Goal: Transaction & Acquisition: Purchase product/service

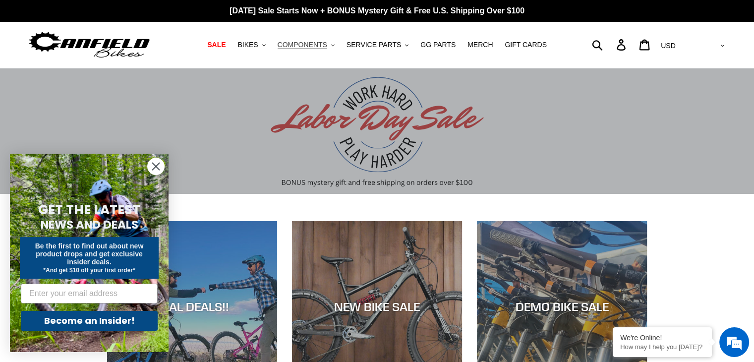
click at [323, 44] on span "COMPONENTS" at bounding box center [303, 45] width 50 height 8
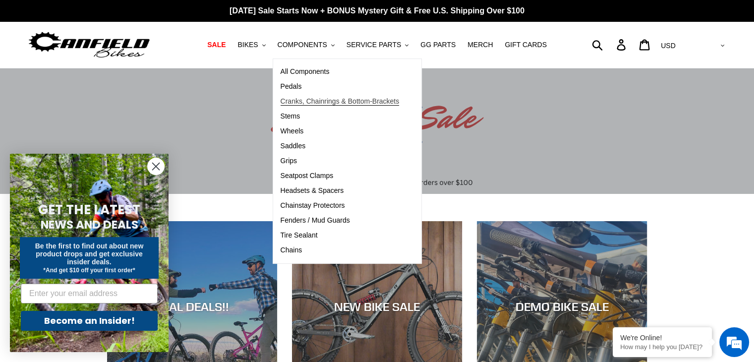
click at [304, 100] on span "Cranks, Chainrings & Bottom-Brackets" at bounding box center [340, 101] width 119 height 8
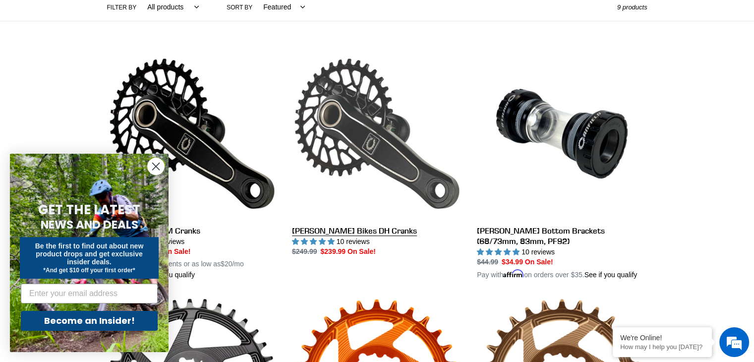
click at [365, 229] on link "[PERSON_NAME] Bikes DH Cranks" at bounding box center [377, 153] width 170 height 209
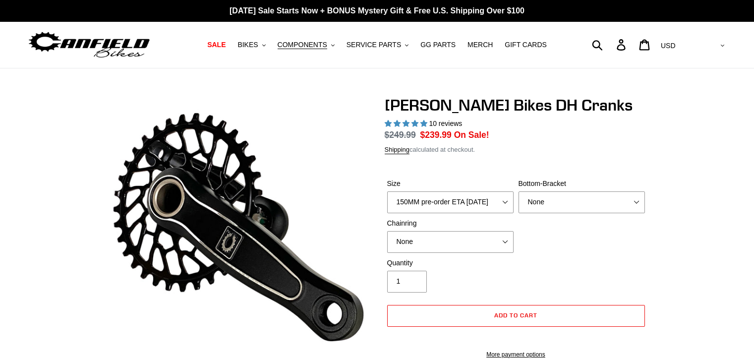
select select "highest-rating"
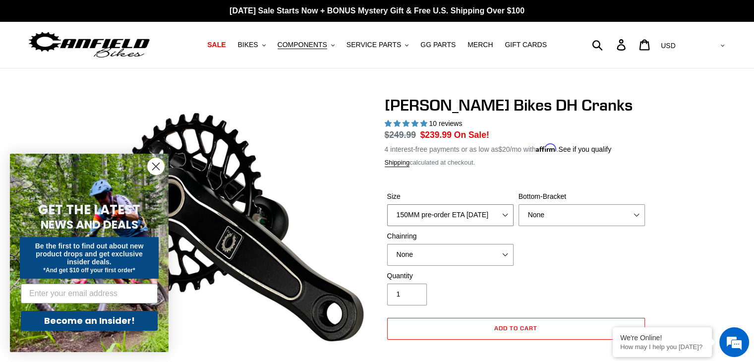
click at [491, 210] on select "150MM pre-order ETA 9/30/25 155MM pre-order ETA 9/30/25 160MM pre-order ETA 9/3…" at bounding box center [450, 215] width 126 height 22
select select "155MM pre-order ETA 9/30/25"
click at [387, 204] on select "150MM pre-order ETA 9/30/25 155MM pre-order ETA 9/30/25 160MM pre-order ETA 9/3…" at bounding box center [450, 215] width 126 height 22
click at [155, 163] on circle "Close dialog" at bounding box center [156, 166] width 16 height 16
